Goal: Information Seeking & Learning: Learn about a topic

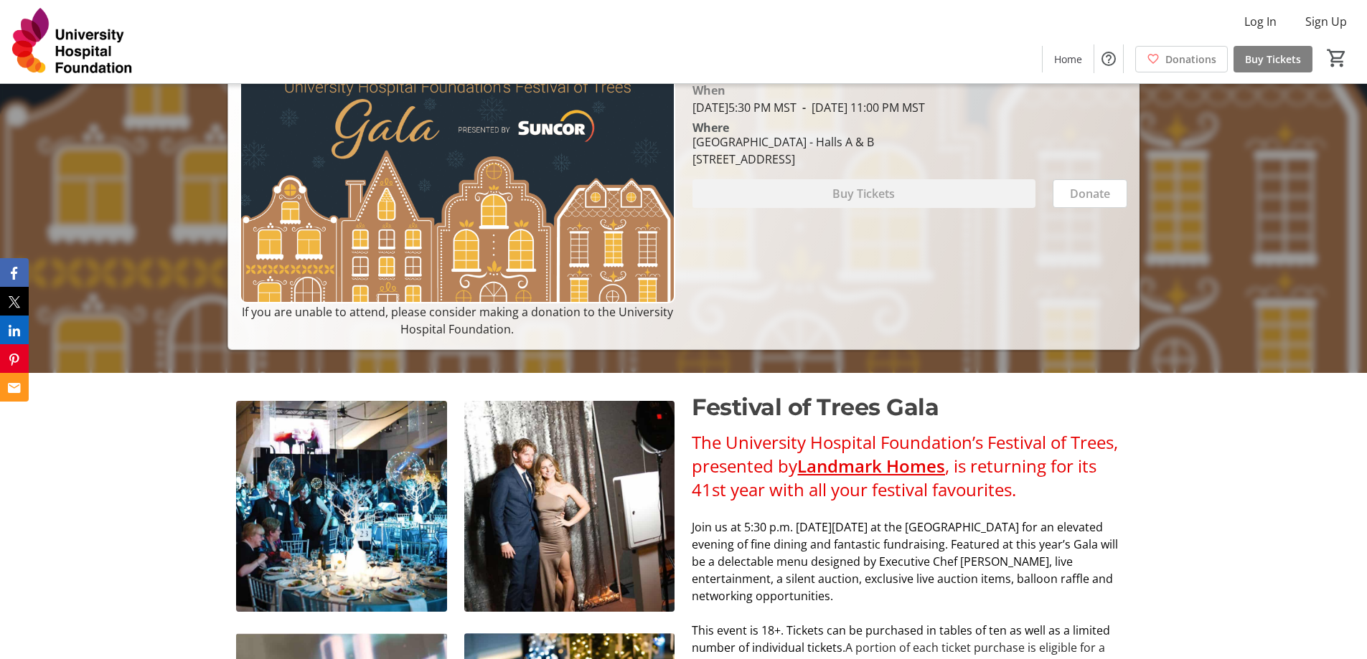
scroll to position [287, 0]
click at [825, 461] on link "Landmark Homes" at bounding box center [871, 465] width 148 height 24
click at [832, 473] on link "Landmark Homes" at bounding box center [871, 465] width 148 height 24
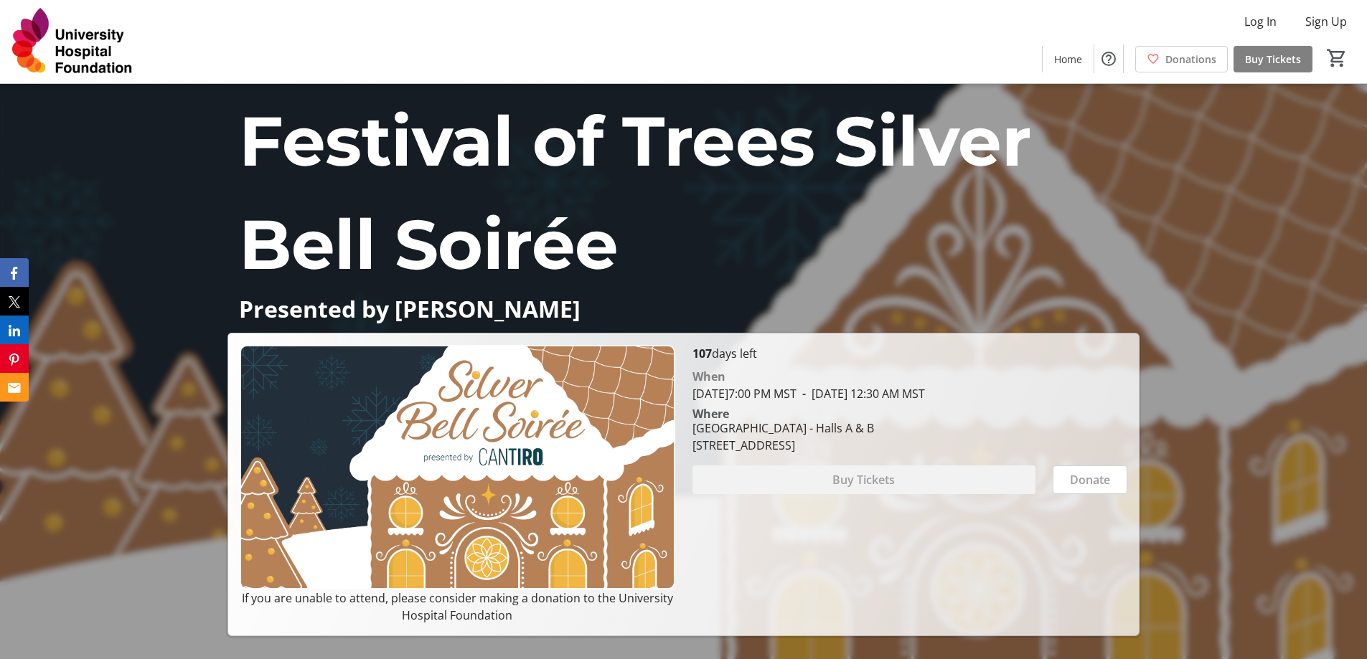
click at [914, 538] on div "107 days left When November 28, 2025 7:00 PM MST - November 29, 2025 12:30 AM M…" at bounding box center [910, 484] width 452 height 279
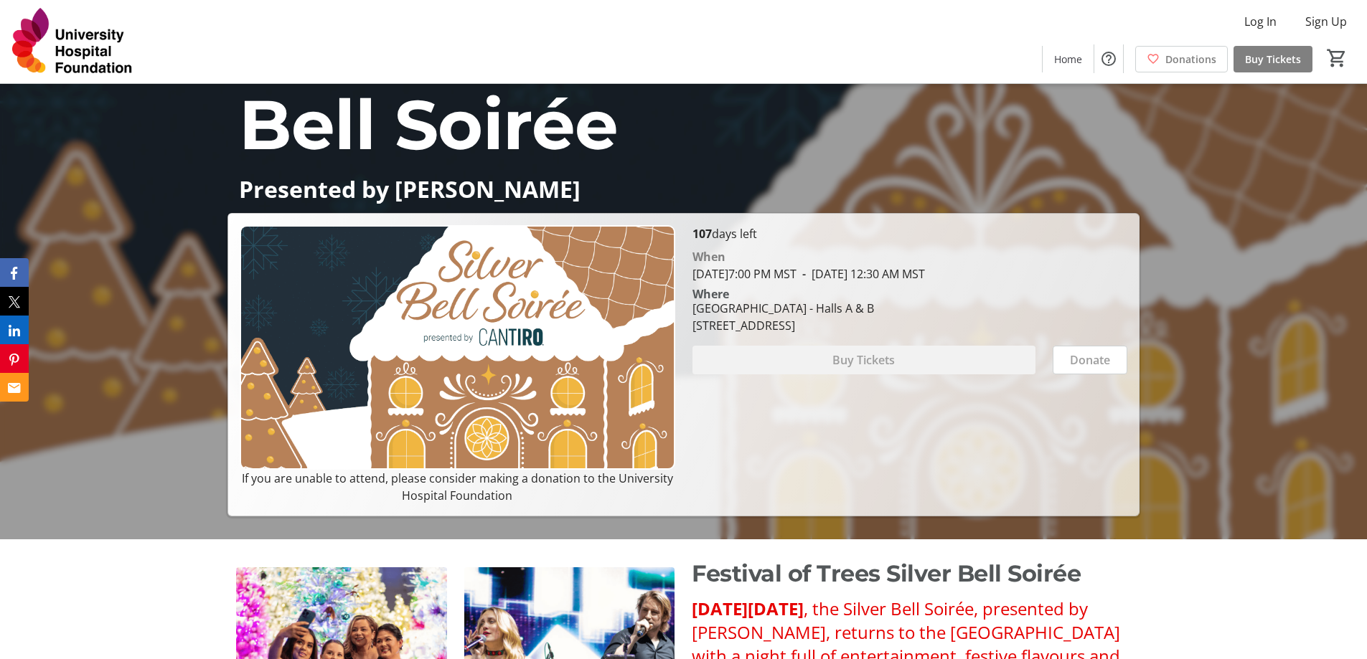
scroll to position [215, 0]
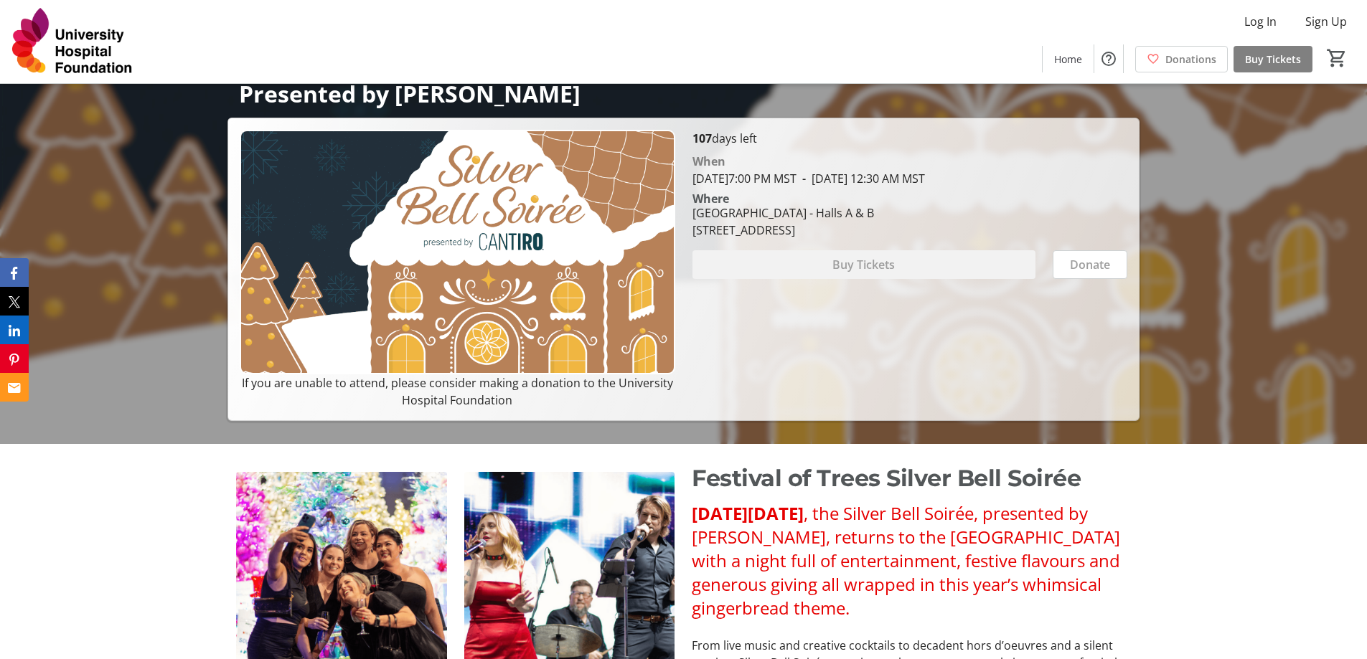
click at [826, 538] on span ", the Silver Bell Soirée, presented by [PERSON_NAME], returns to the [GEOGRAPHI…" at bounding box center [906, 561] width 428 height 118
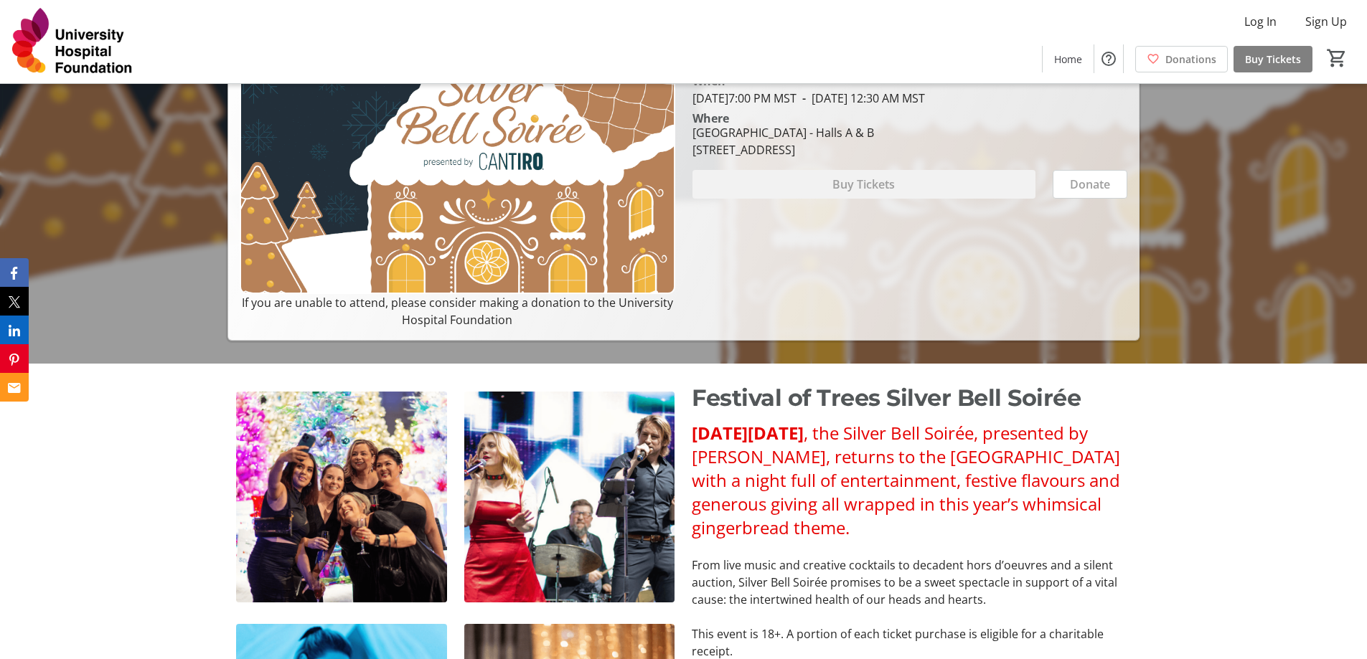
scroll to position [502, 0]
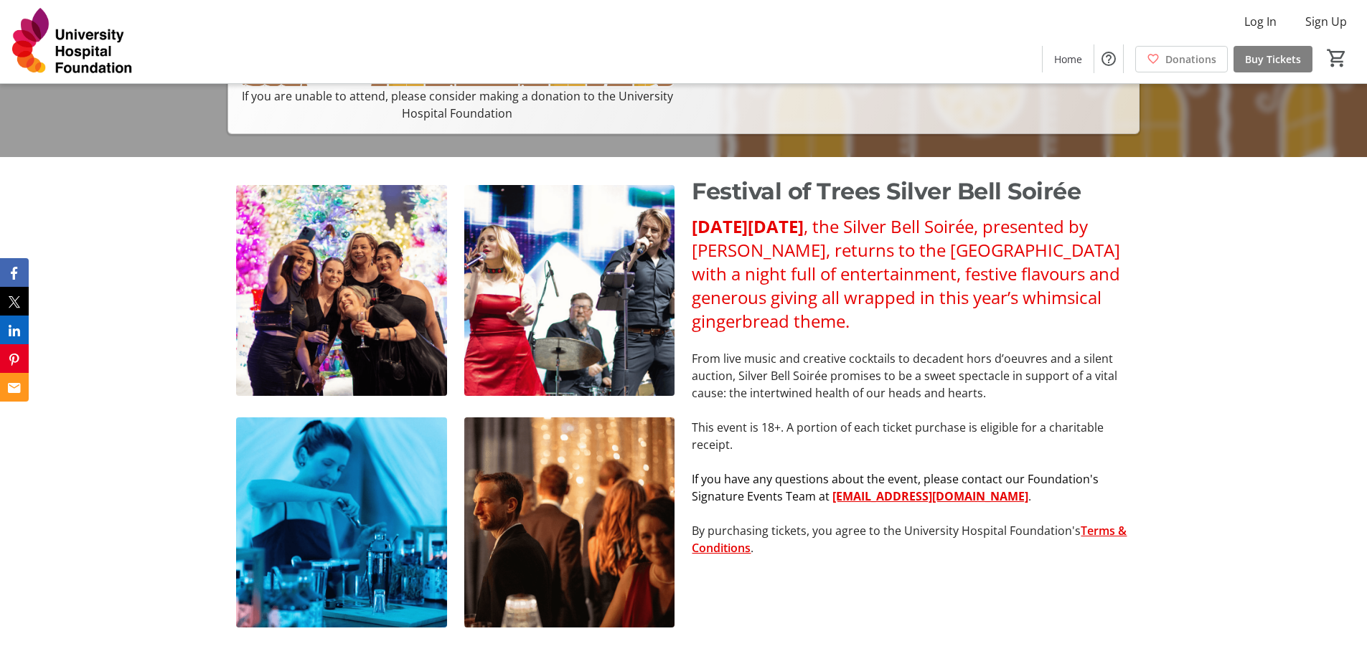
click at [830, 255] on span ", the Silver Bell Soirée, presented by [PERSON_NAME], returns to the [GEOGRAPHI…" at bounding box center [906, 274] width 428 height 118
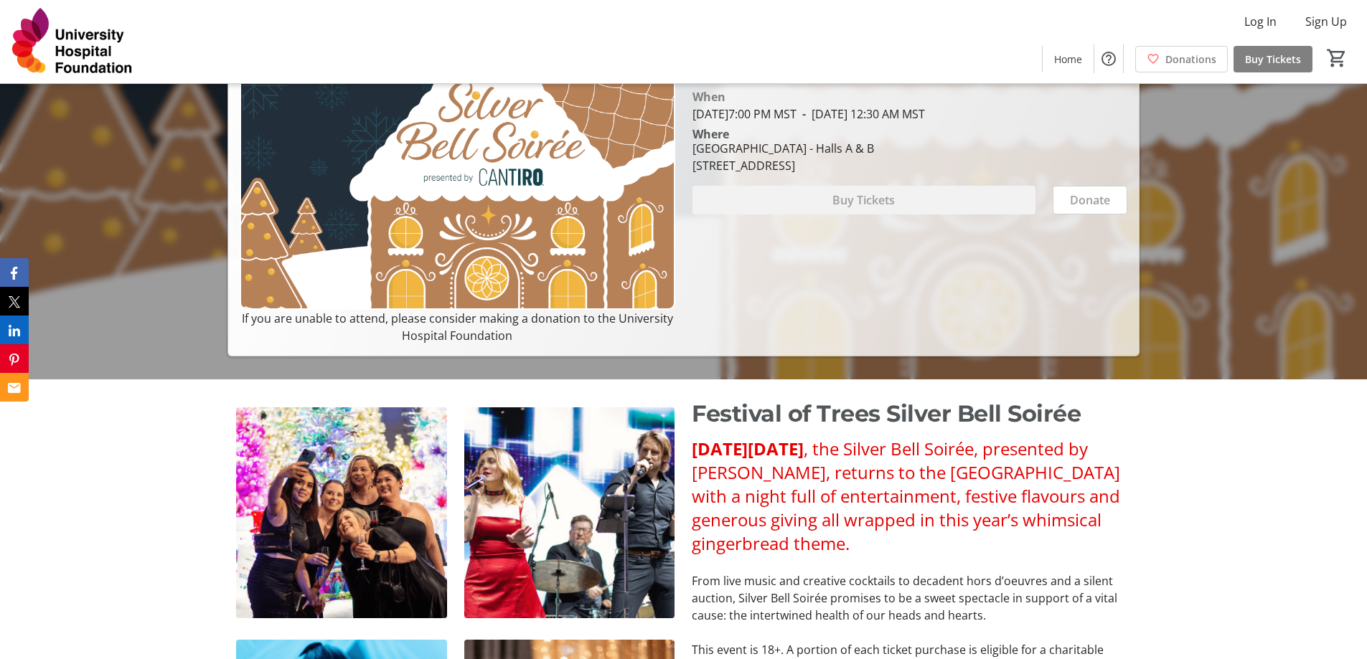
scroll to position [287, 0]
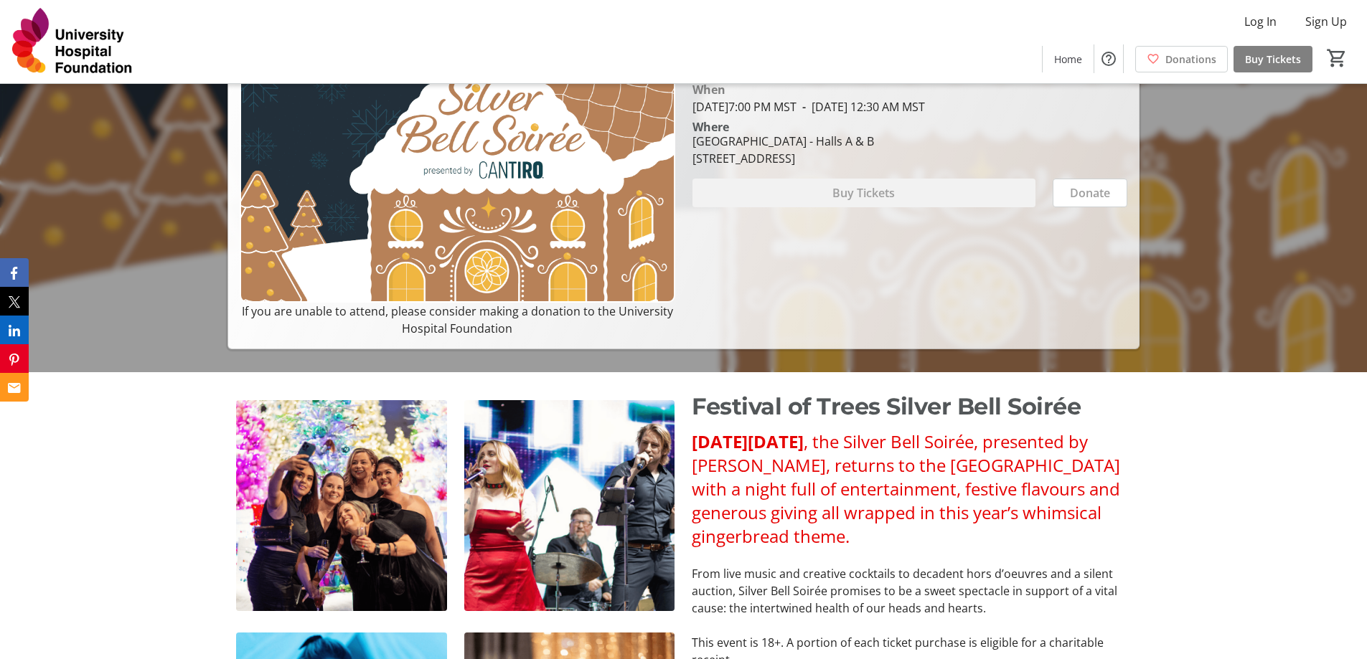
click at [819, 460] on span ", the Silver Bell Soirée, presented by [PERSON_NAME], returns to the [GEOGRAPHI…" at bounding box center [906, 489] width 428 height 118
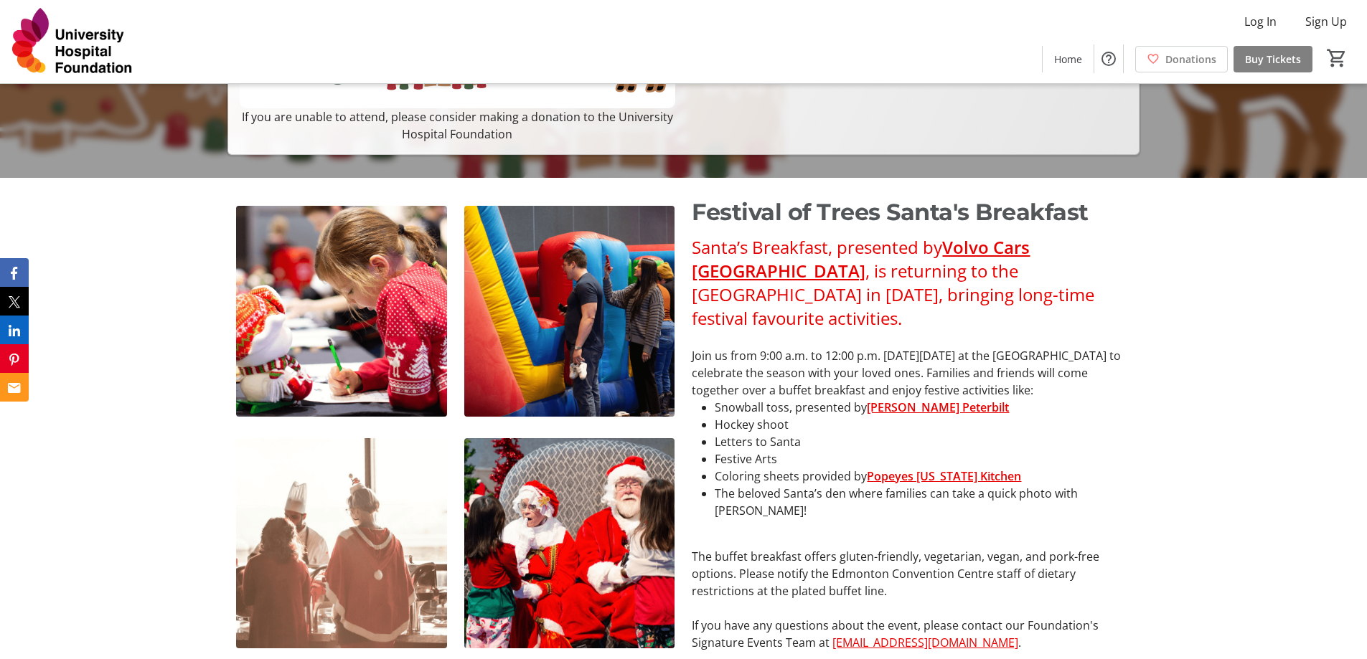
scroll to position [553, 0]
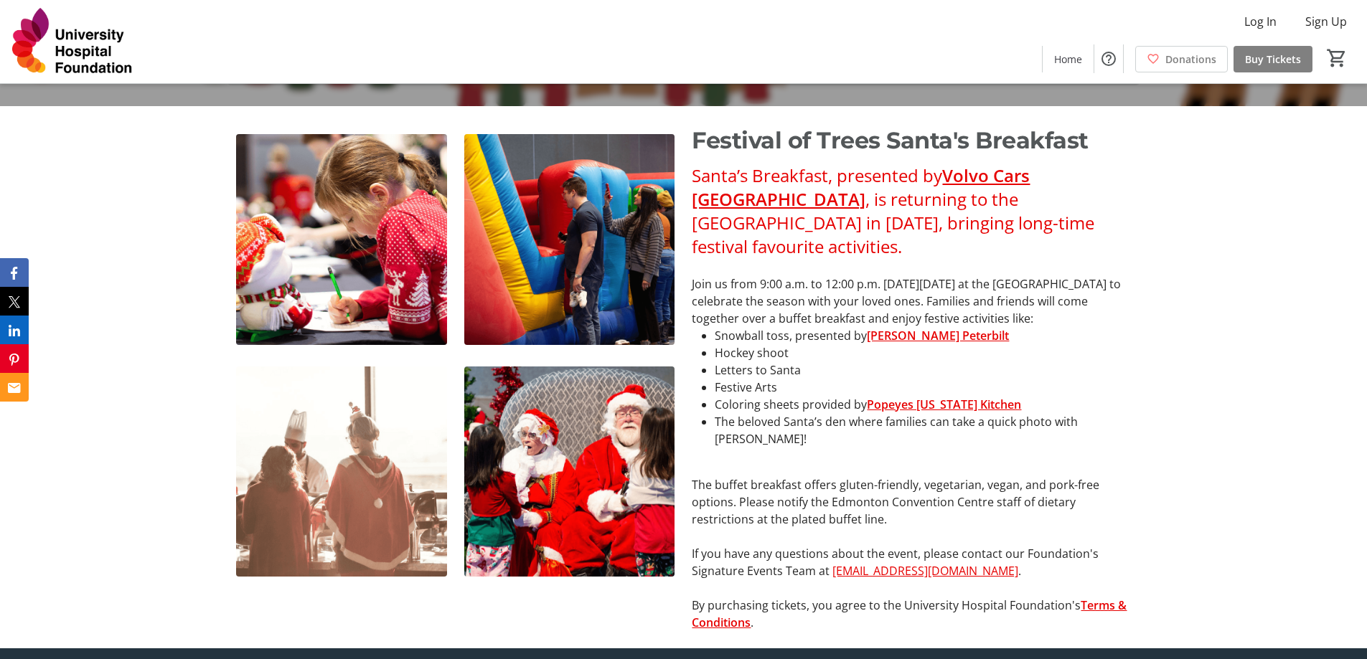
click at [981, 522] on p "The buffet breakfast offers gluten-friendly, vegetarian, vegan, and pork-free o…" at bounding box center [911, 502] width 438 height 52
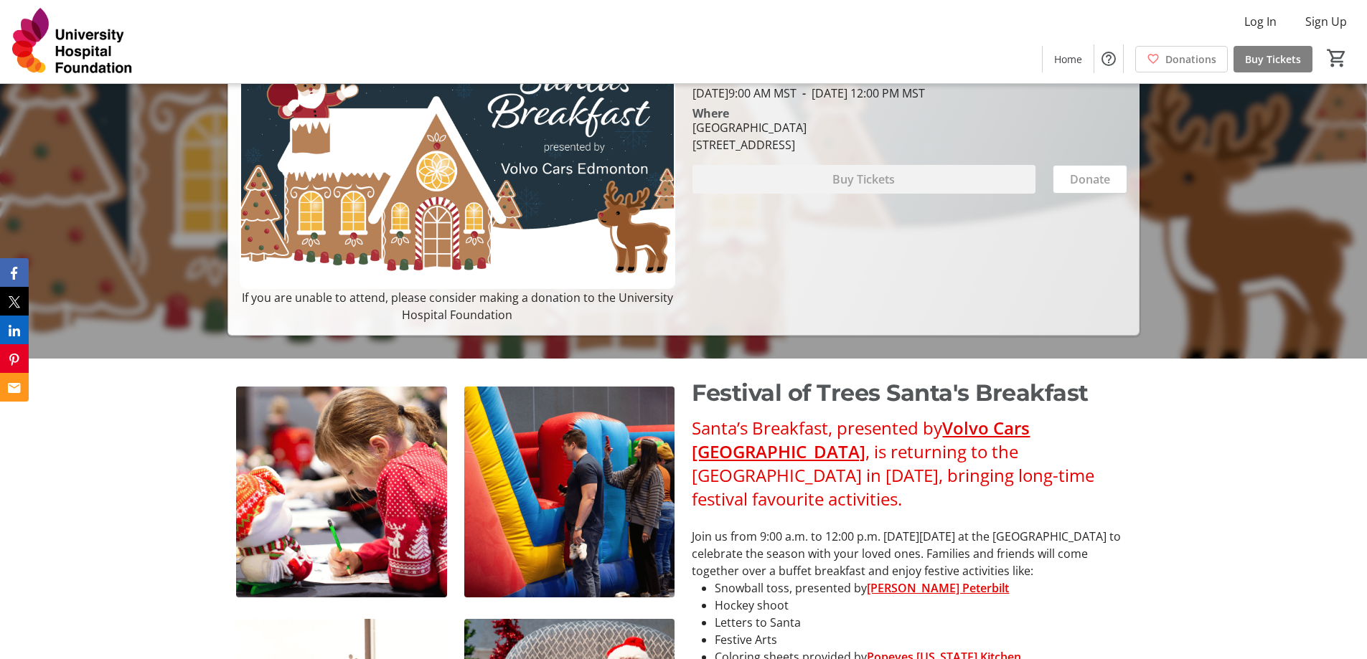
scroll to position [194, 0]
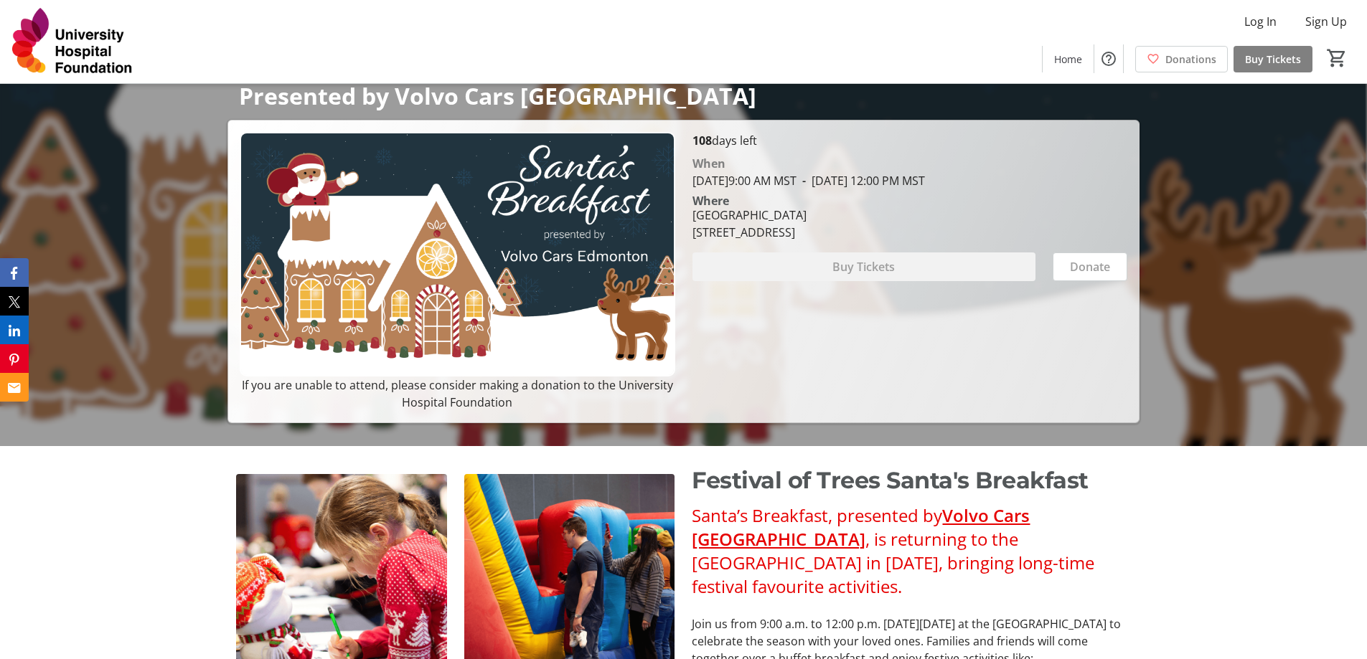
scroll to position [359, 0]
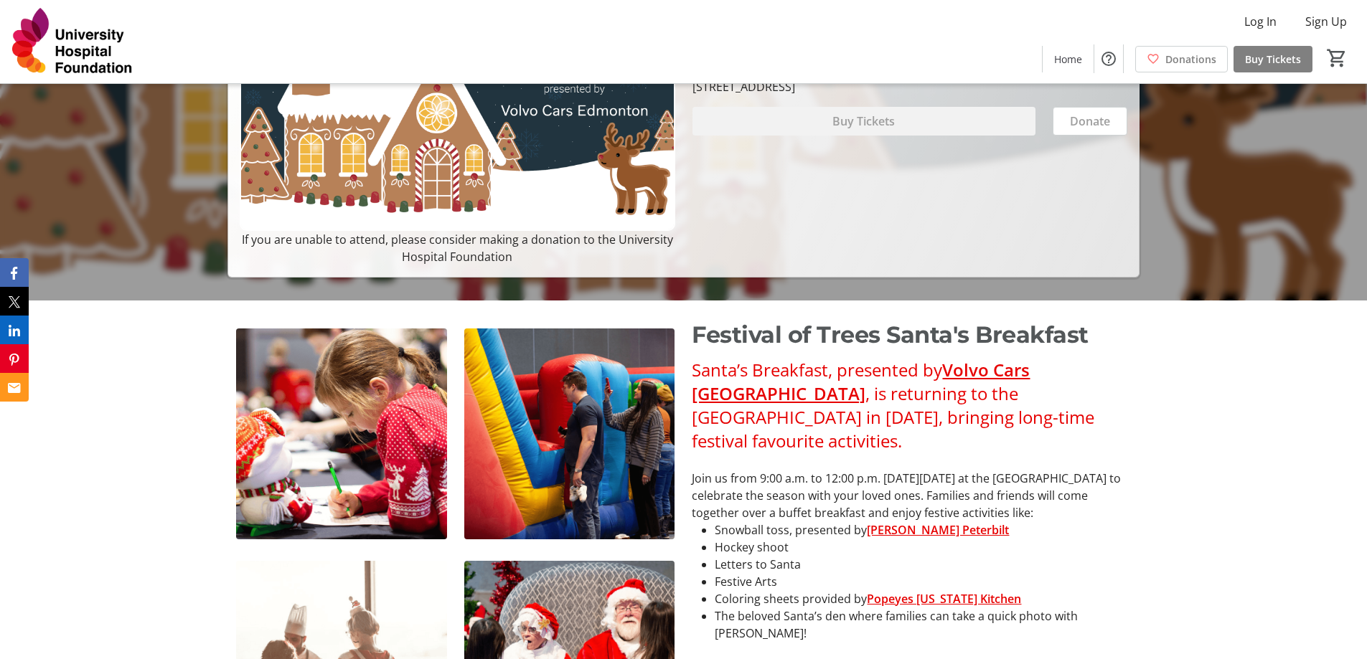
click at [741, 393] on link "Volvo Cars Edmonton" at bounding box center [861, 381] width 338 height 47
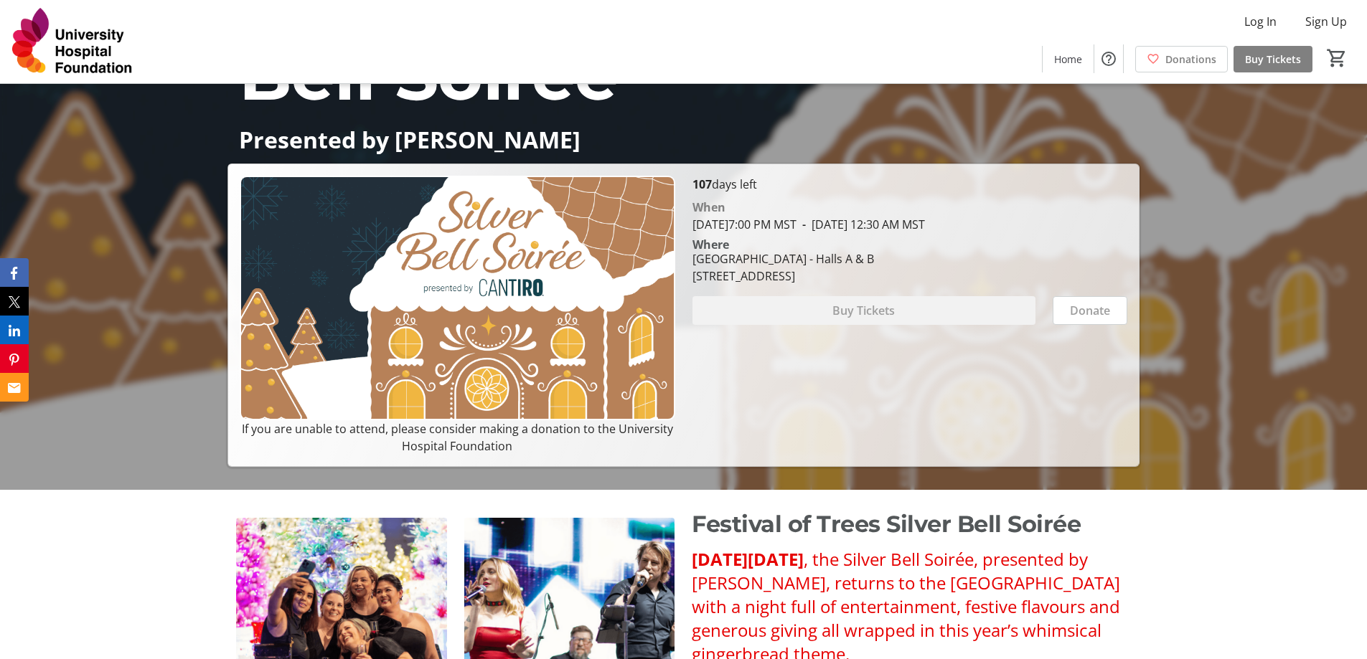
scroll to position [287, 0]
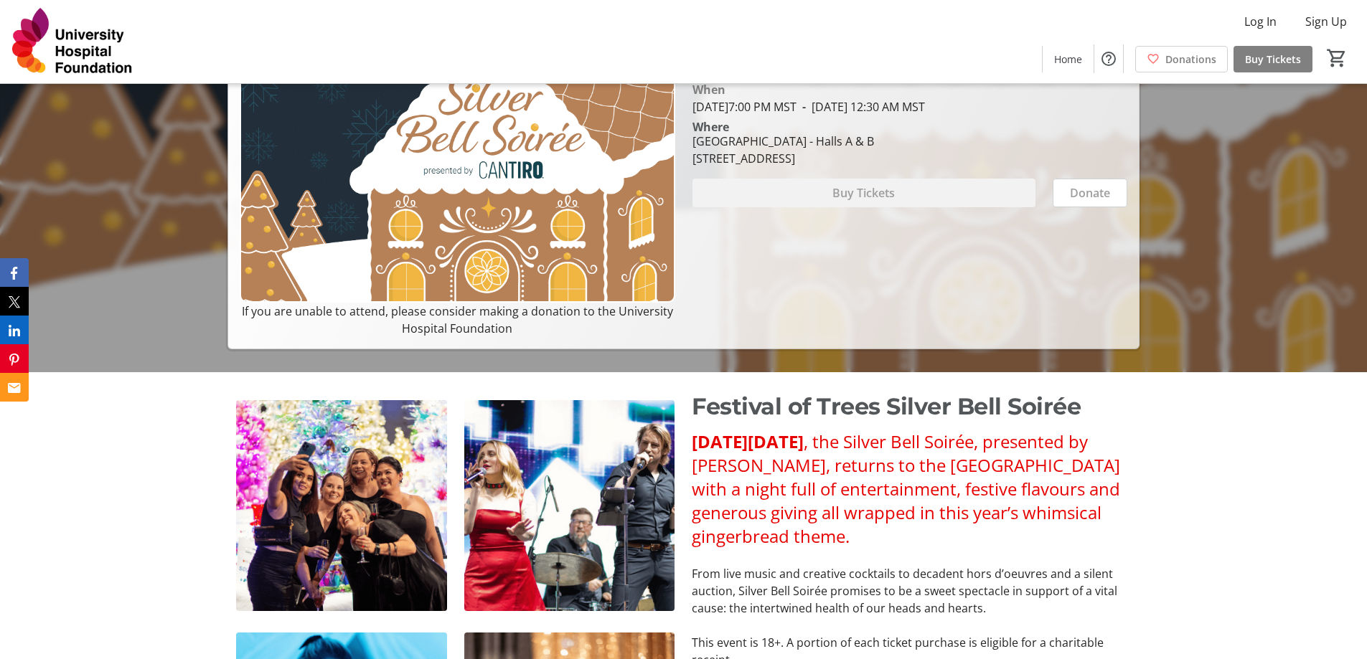
click at [829, 463] on span ", the Silver Bell Soirée, presented by [PERSON_NAME], returns to the [GEOGRAPHI…" at bounding box center [906, 489] width 428 height 118
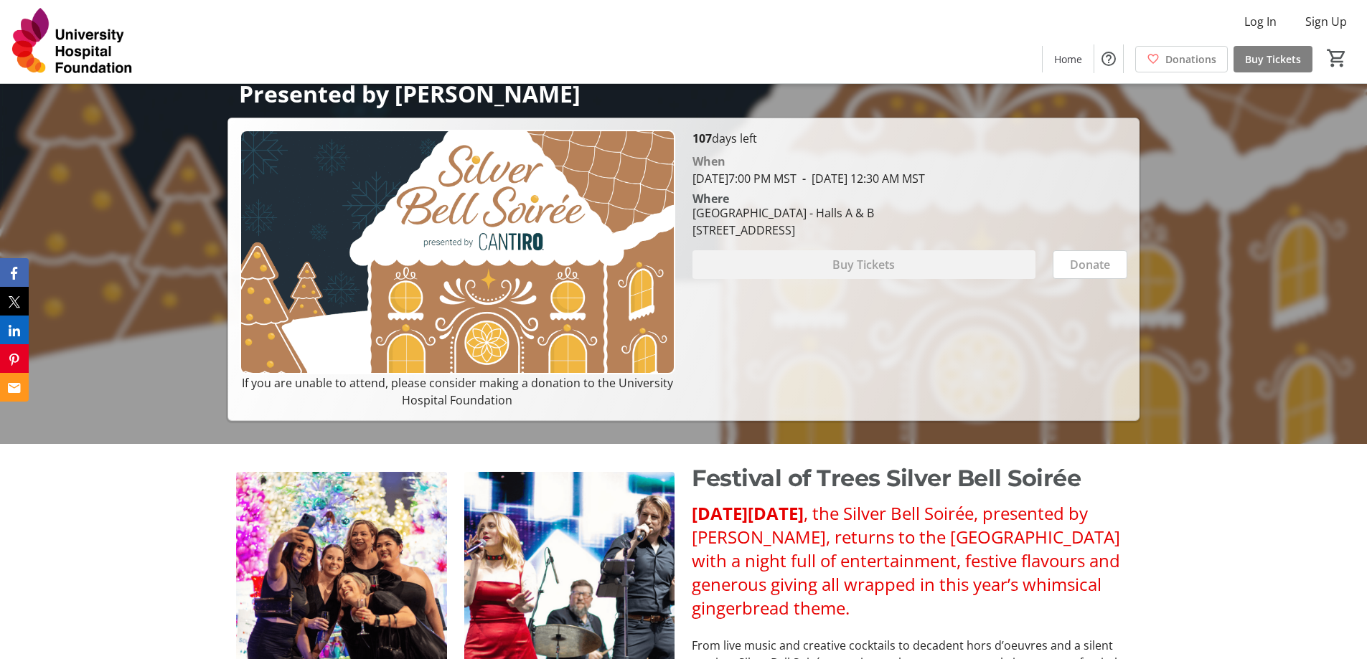
scroll to position [359, 0]
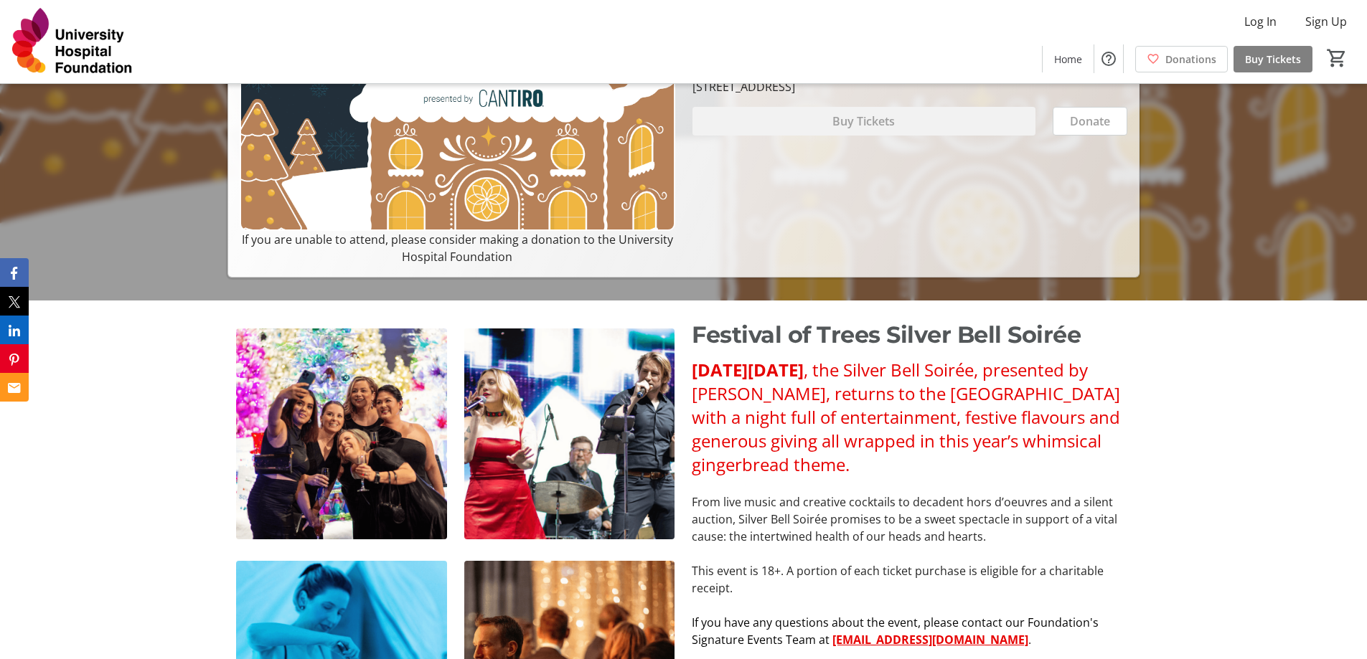
click at [822, 400] on span ", the Silver Bell Soirée, presented by [PERSON_NAME], returns to the [GEOGRAPHI…" at bounding box center [906, 417] width 428 height 118
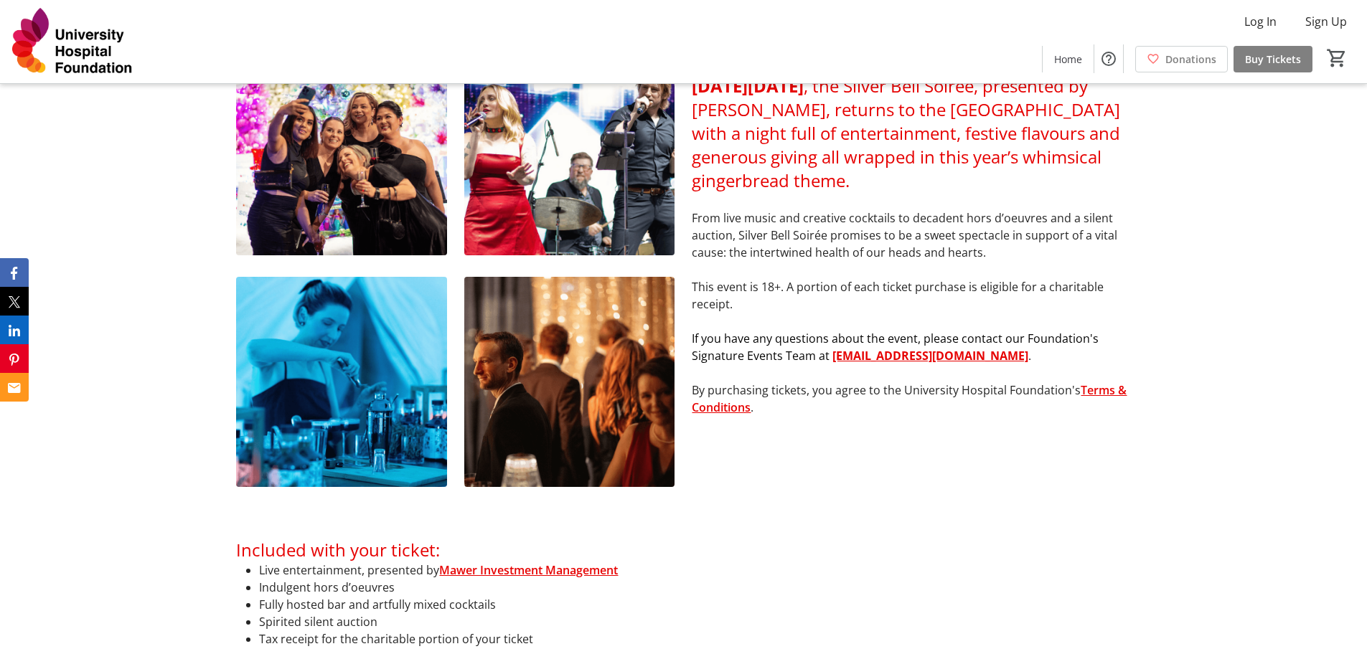
scroll to position [574, 0]
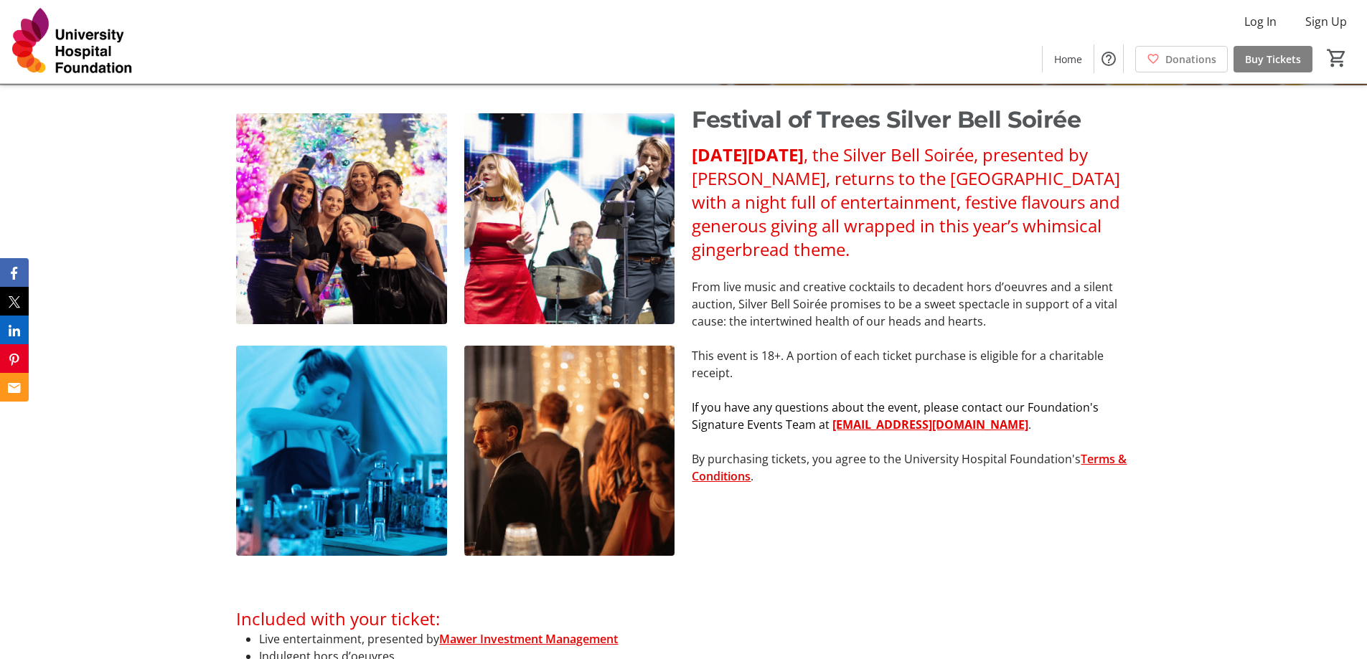
click at [819, 181] on span ", the Silver Bell Soirée, presented by [PERSON_NAME], returns to the [GEOGRAPHI…" at bounding box center [906, 202] width 428 height 118
